Goal: Task Accomplishment & Management: Manage account settings

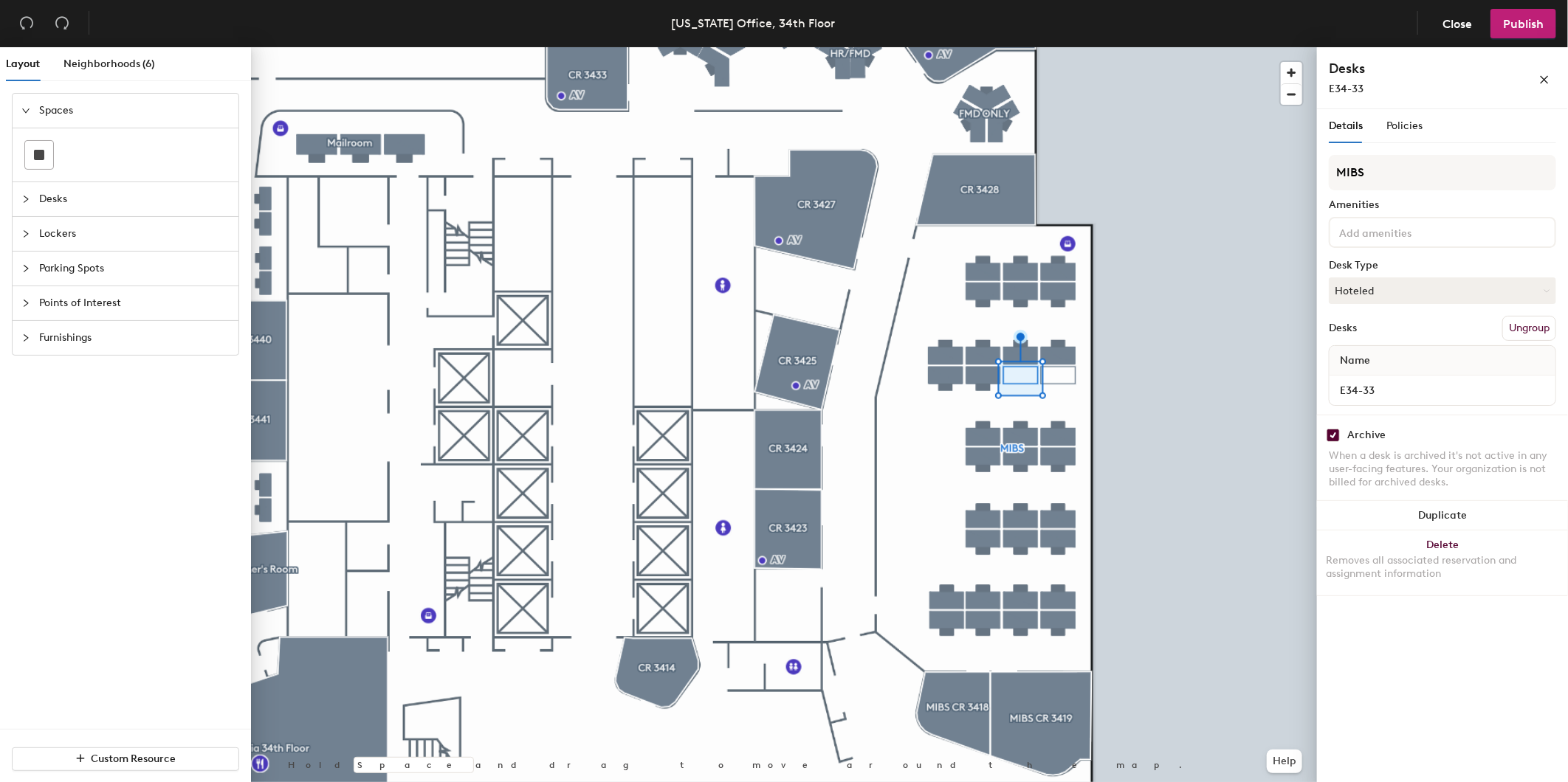
click at [1333, 425] on div "Archive When a desk is archived it's not active in any user-facing features. Yo…" at bounding box center [1442, 461] width 251 height 92
click at [1333, 429] on input "checkbox" at bounding box center [1333, 436] width 13 height 13
checkbox input "false"
click at [1333, 431] on input "checkbox" at bounding box center [1333, 436] width 13 height 13
checkbox input "false"
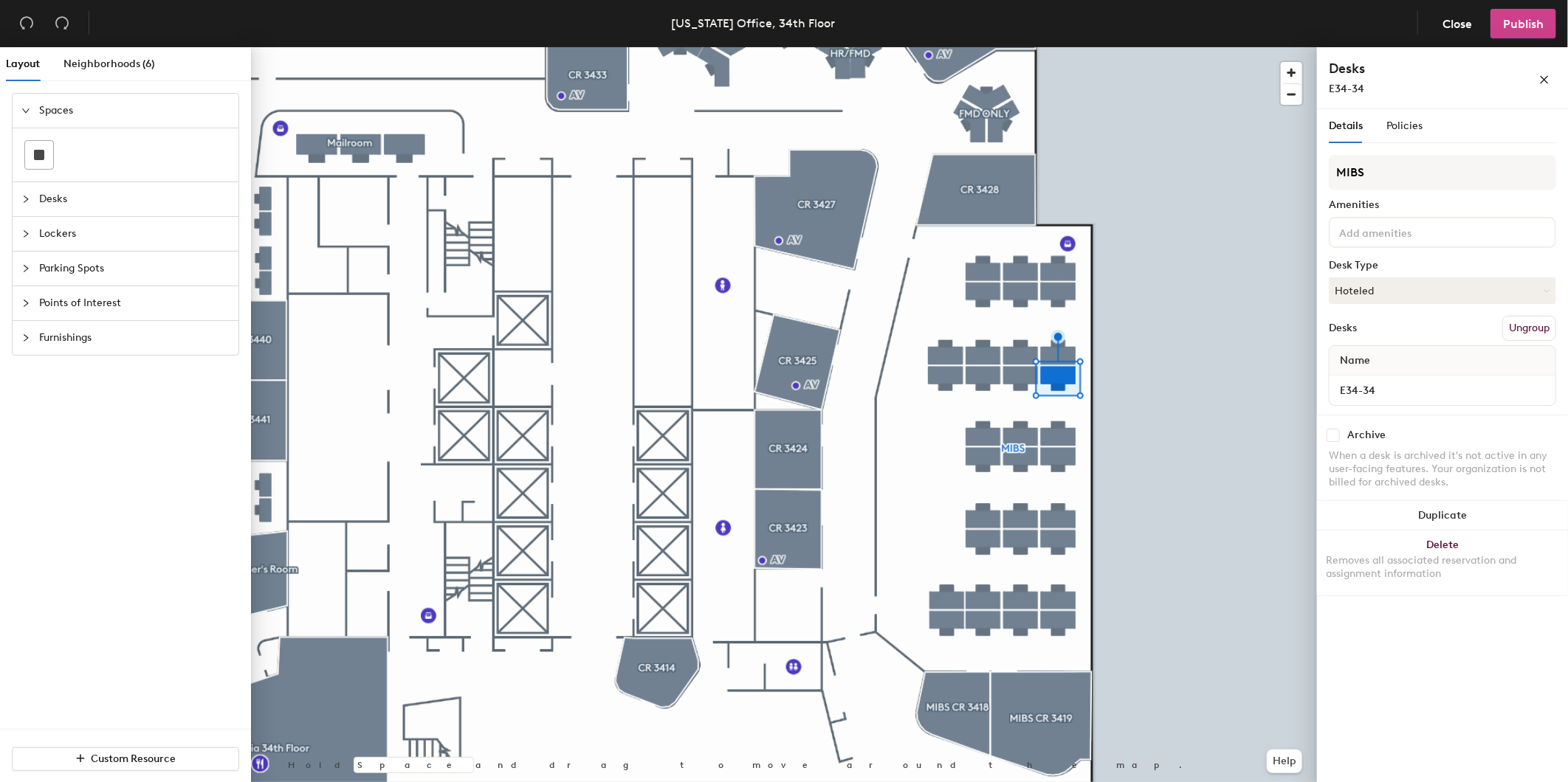
click at [1503, 22] on span "Publish" at bounding box center [1523, 24] width 41 height 14
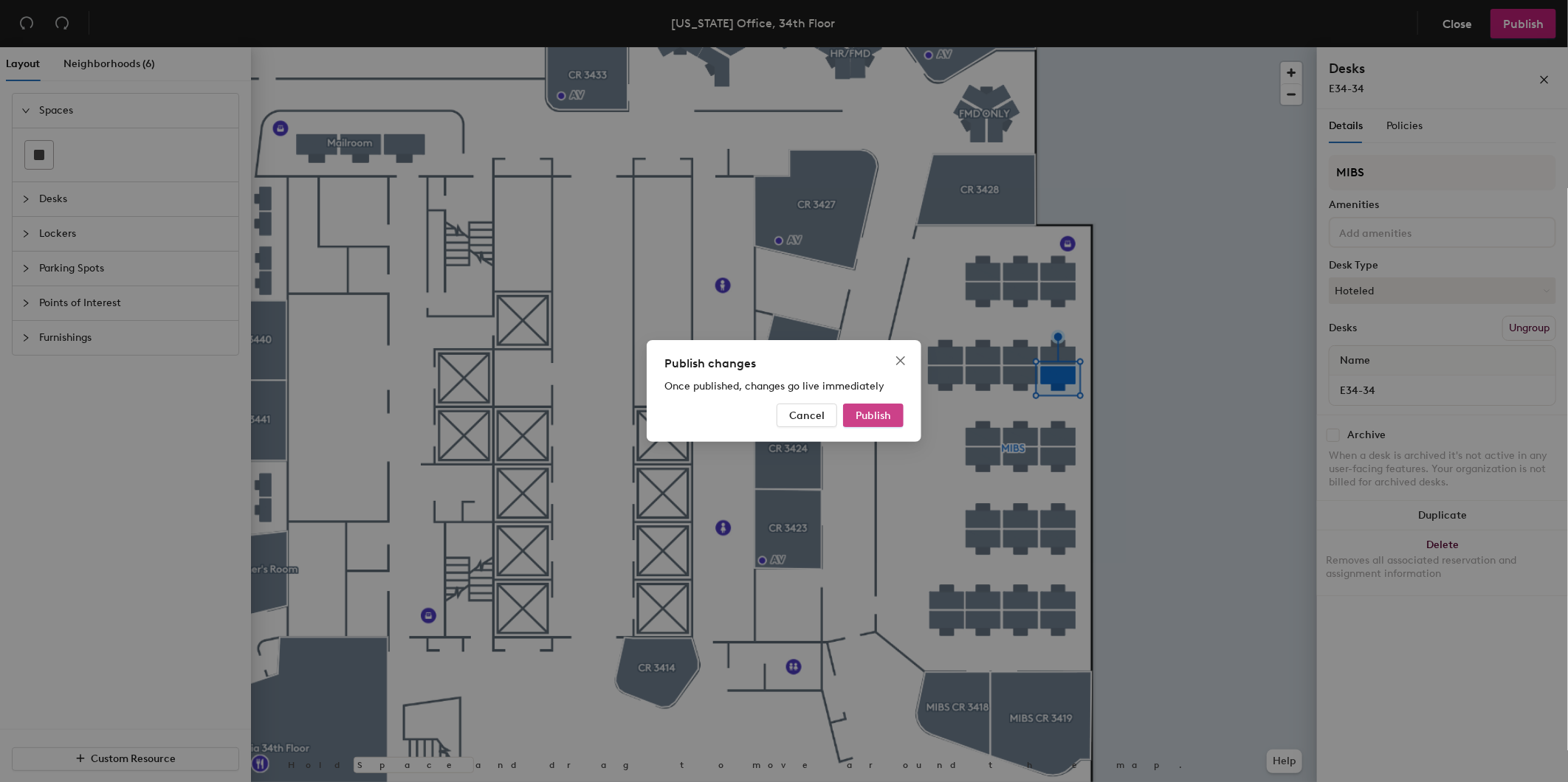
click at [886, 414] on span "Publish" at bounding box center [873, 416] width 36 height 13
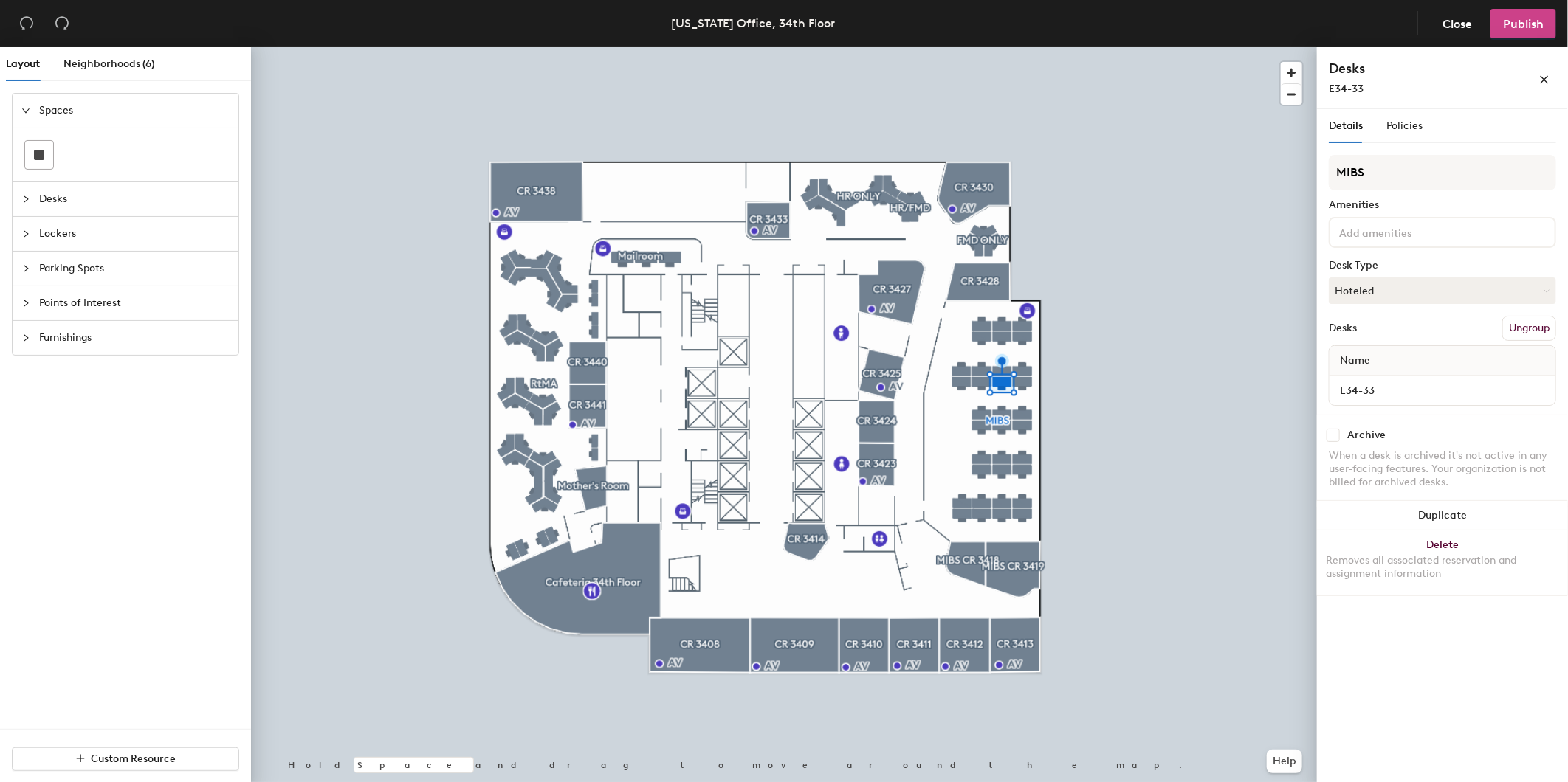
click at [1523, 27] on span "Publish" at bounding box center [1523, 24] width 41 height 14
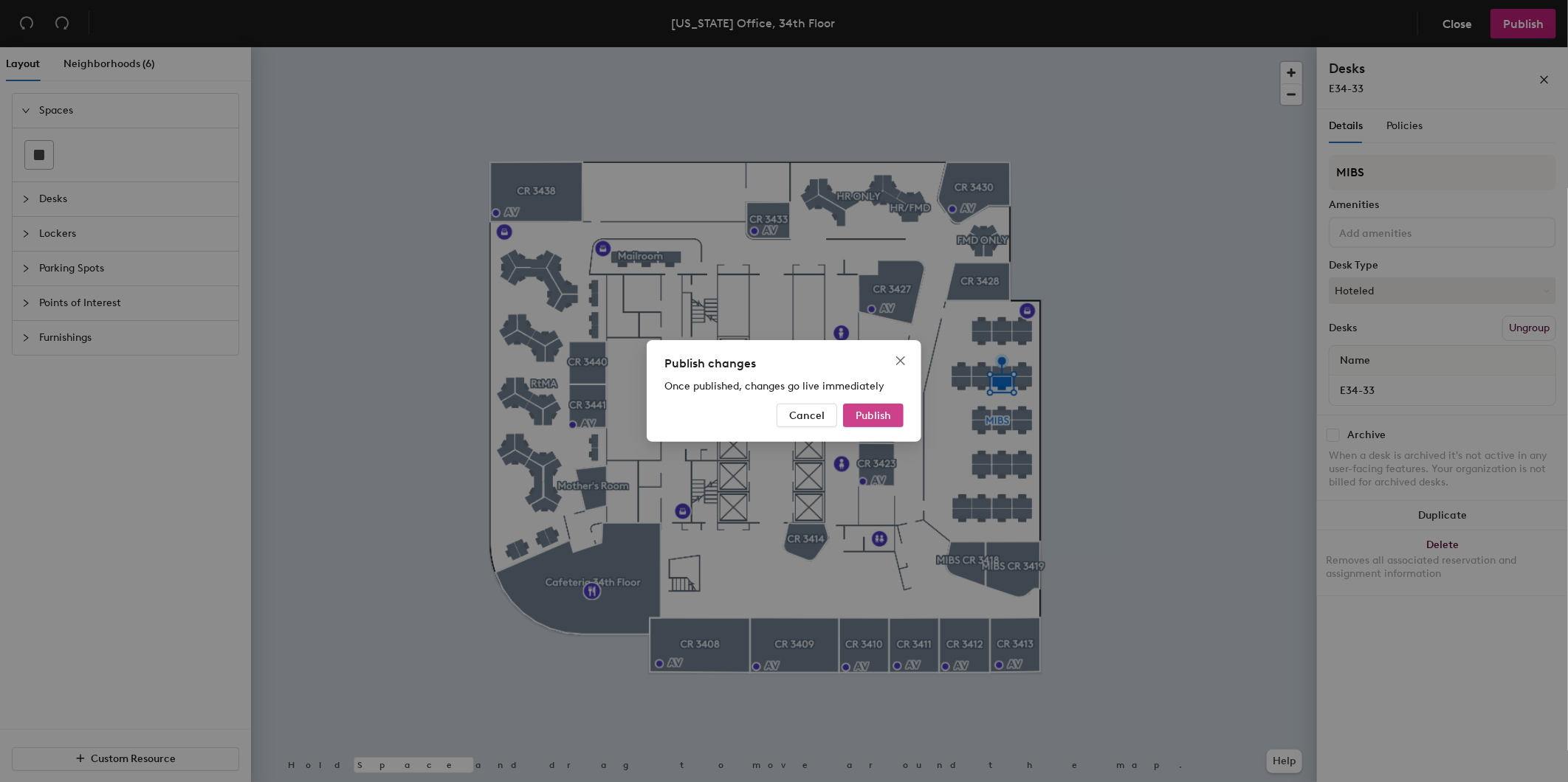
click at [871, 411] on span "Publish" at bounding box center [873, 416] width 36 height 13
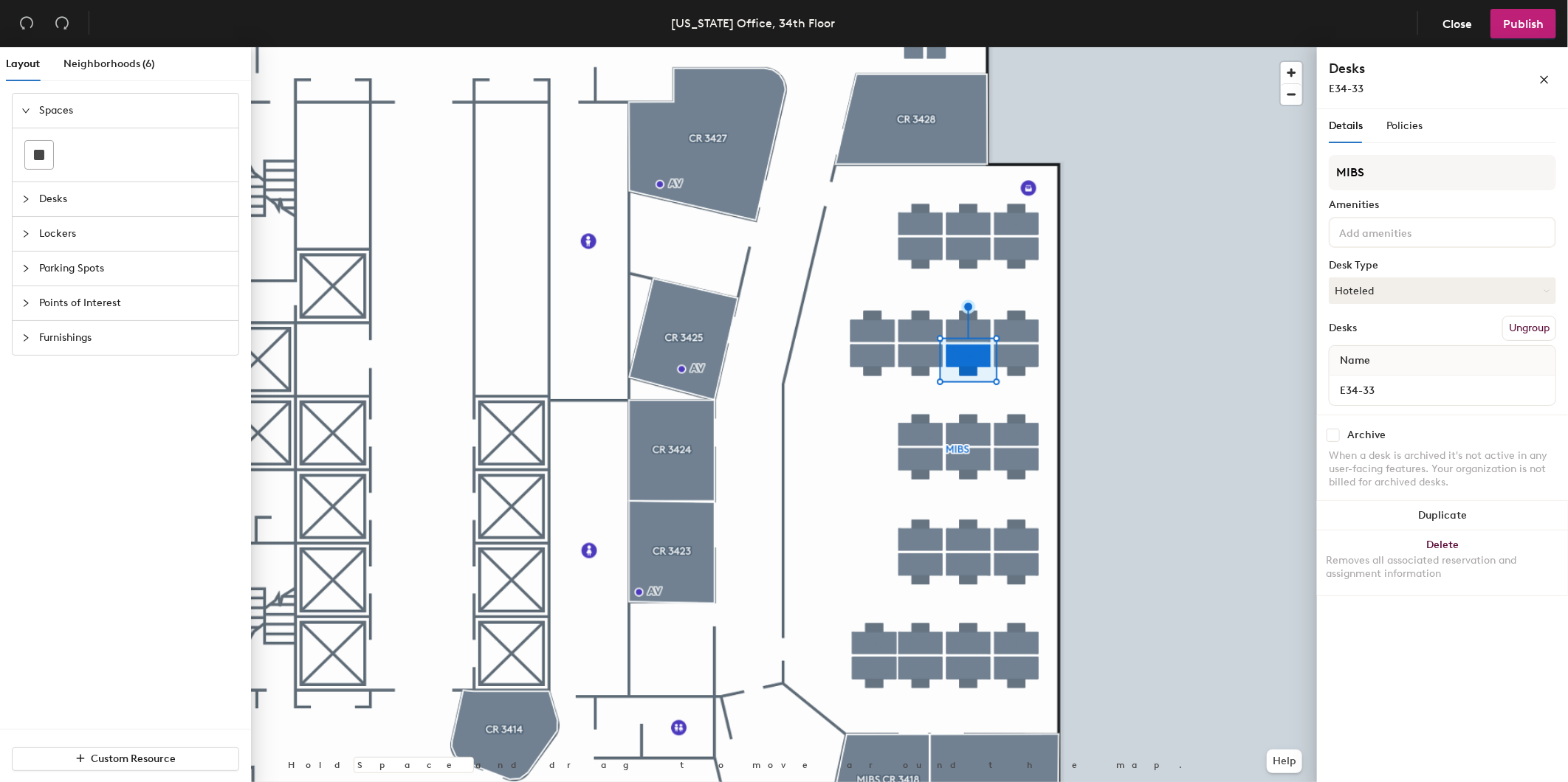
click at [1336, 433] on input "checkbox" at bounding box center [1333, 436] width 13 height 13
checkbox input "true"
click at [1334, 433] on input "checkbox" at bounding box center [1333, 436] width 13 height 13
checkbox input "true"
click at [1523, 17] on span "Publish" at bounding box center [1523, 24] width 41 height 14
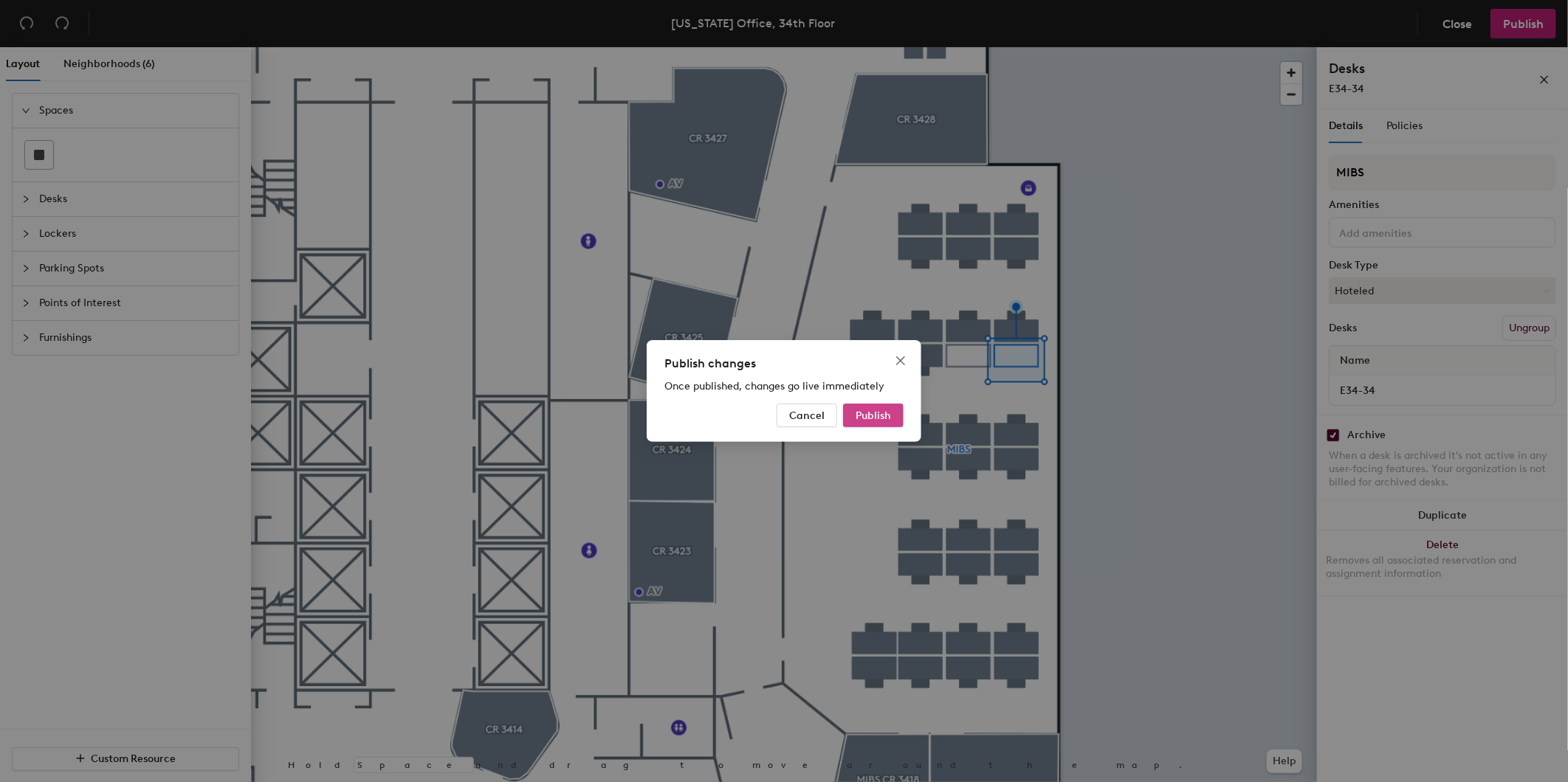
click at [890, 408] on button "Publish" at bounding box center [873, 416] width 61 height 24
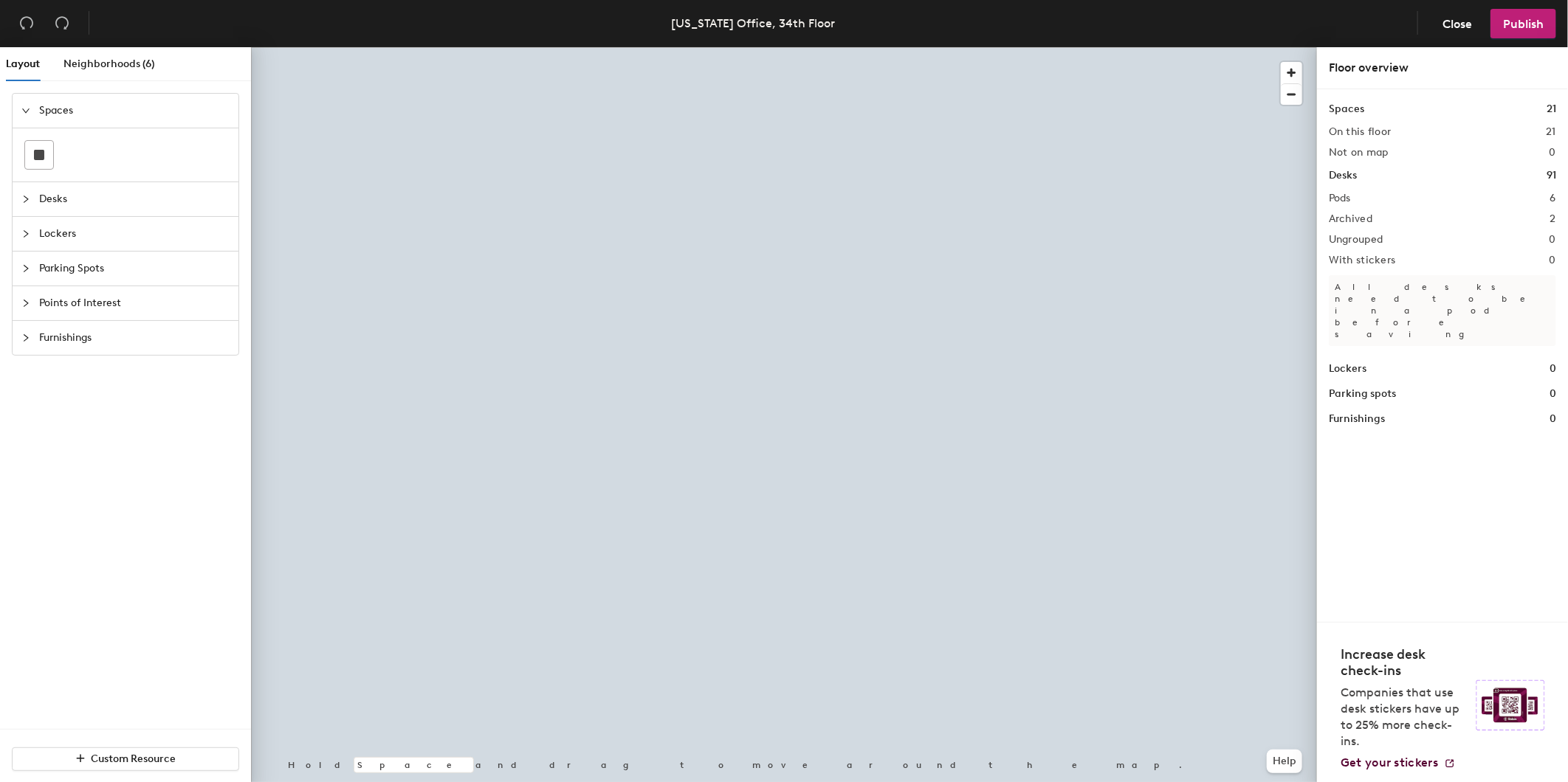
click at [1009, 47] on div at bounding box center [784, 47] width 1066 height 0
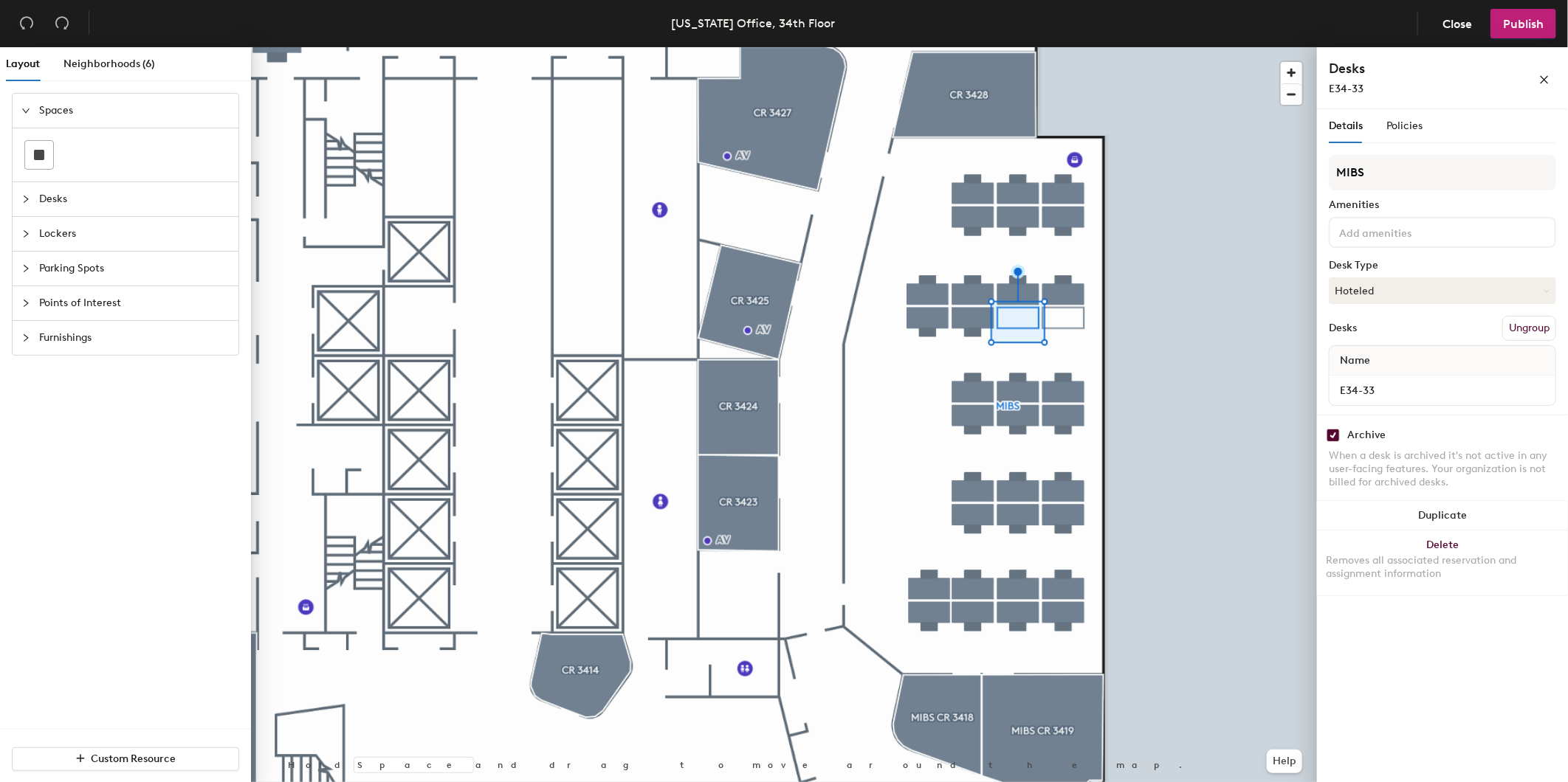
click at [1336, 430] on input "checkbox" at bounding box center [1333, 436] width 13 height 13
checkbox input "false"
click at [1510, 27] on span "Publish" at bounding box center [1523, 24] width 41 height 14
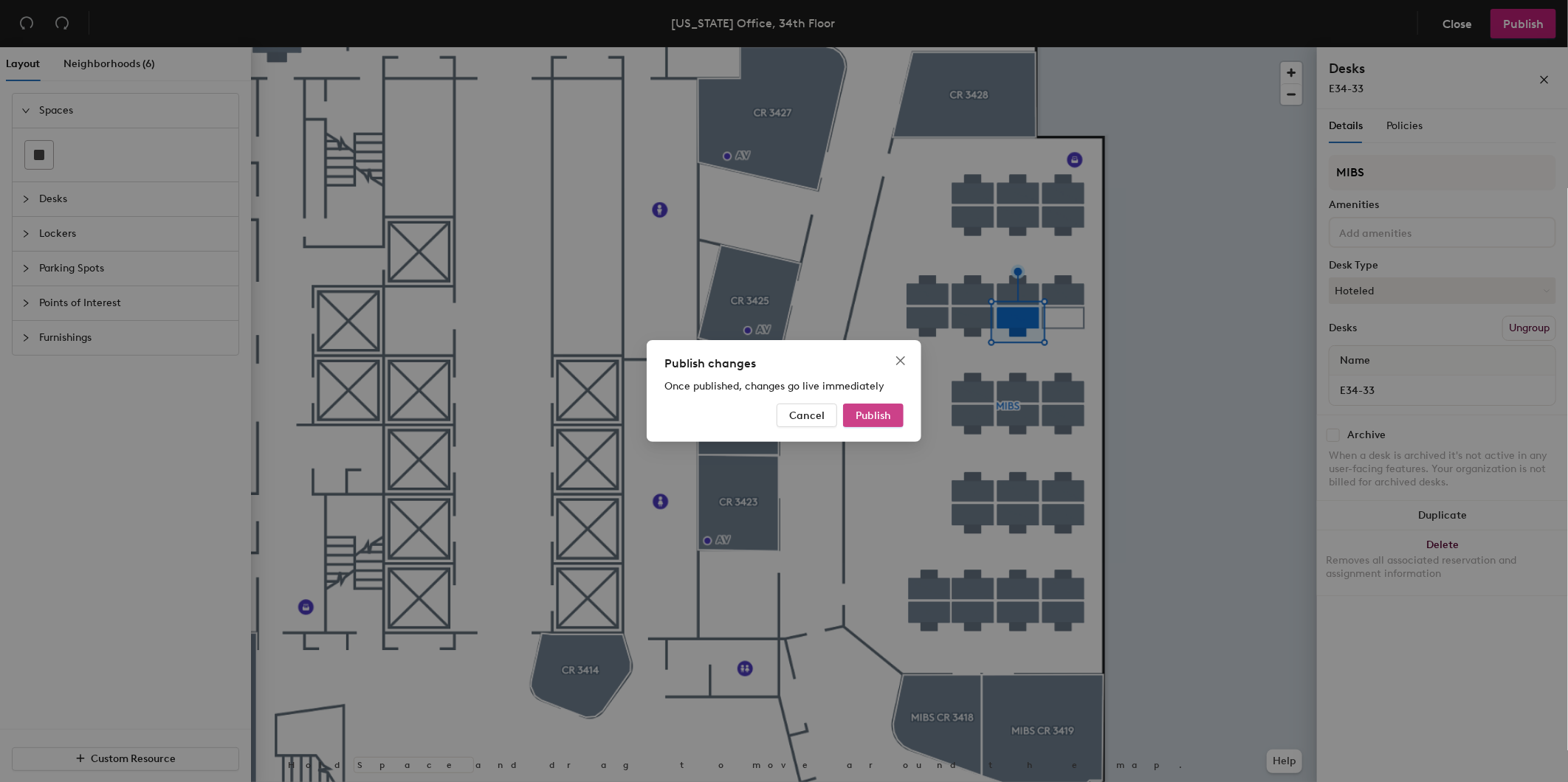
click at [875, 416] on span "Publish" at bounding box center [873, 416] width 36 height 13
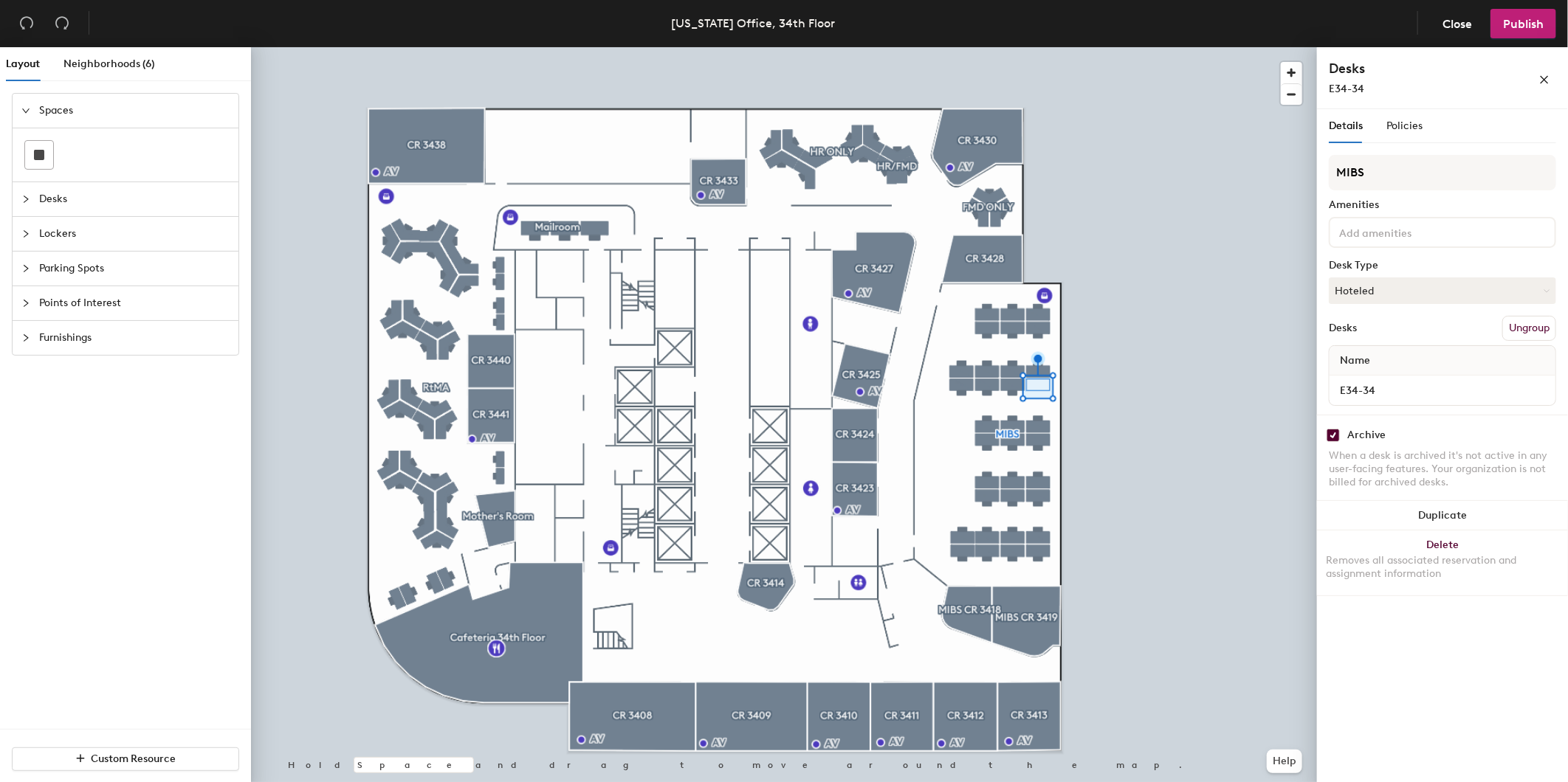
click at [1330, 431] on input "checkbox" at bounding box center [1333, 436] width 13 height 13
checkbox input "false"
click at [1508, 27] on span "Publish" at bounding box center [1523, 24] width 41 height 14
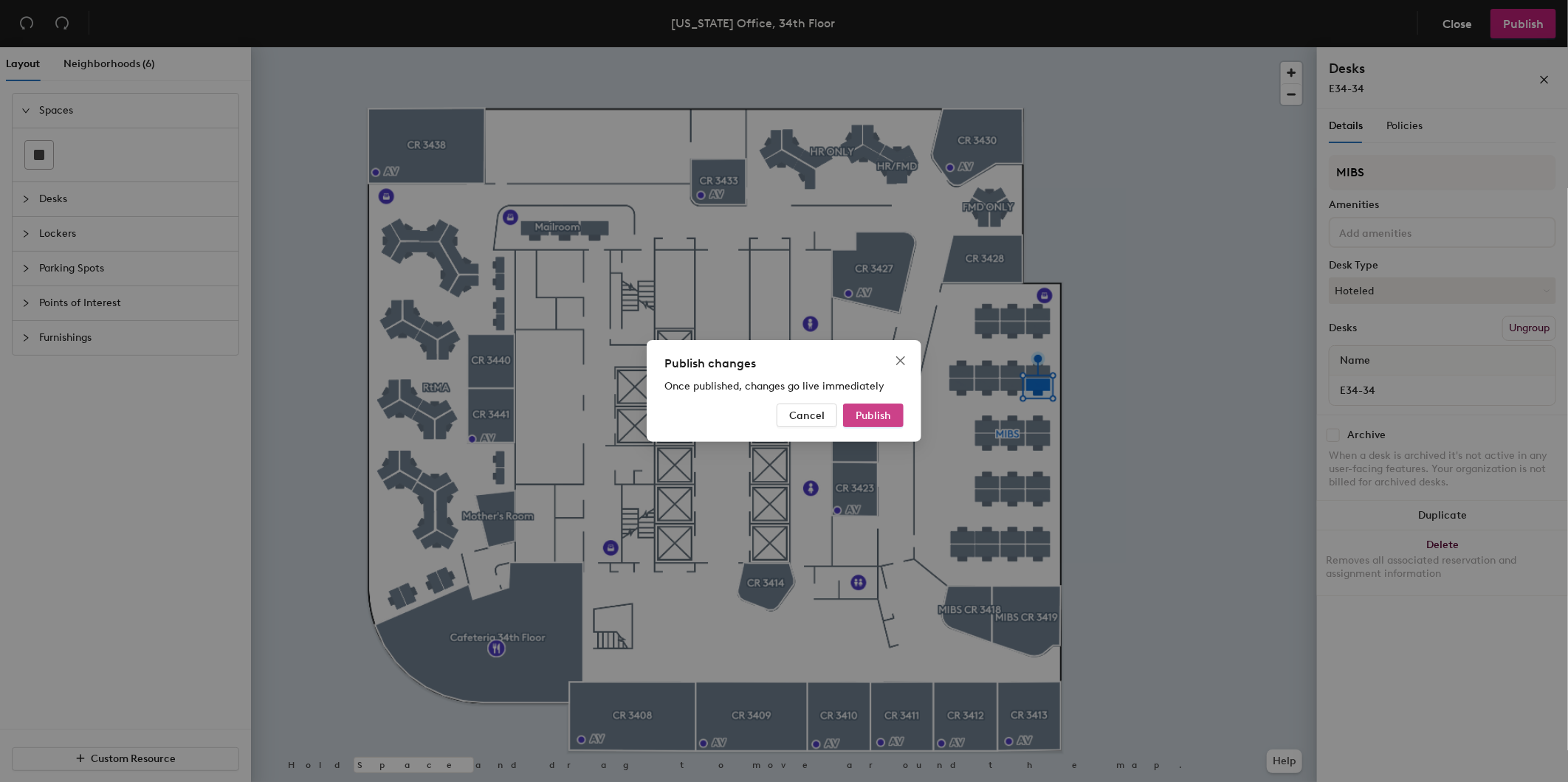
click at [877, 417] on span "Publish" at bounding box center [873, 416] width 36 height 13
